Goal: Find specific page/section: Find specific page/section

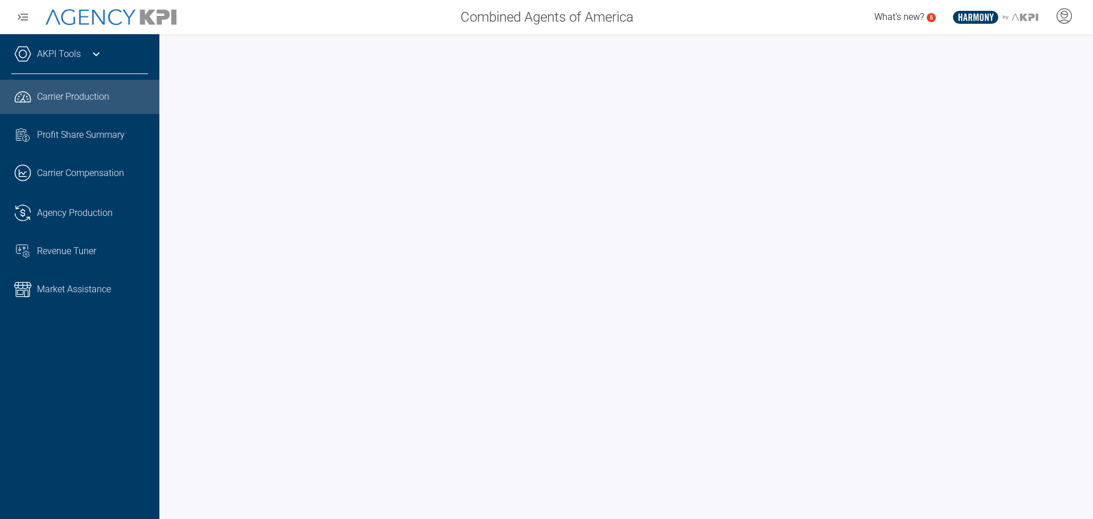
click at [32, 291] on link "Market Assistance" at bounding box center [79, 289] width 159 height 34
